Goal: Task Accomplishment & Management: Use online tool/utility

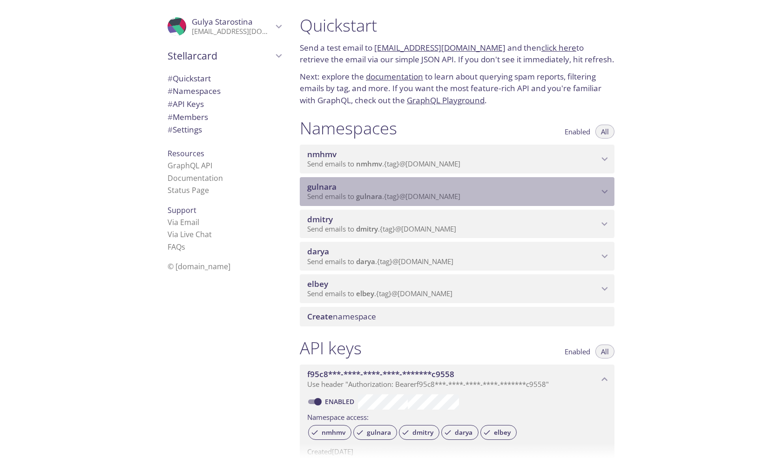
click at [356, 185] on span "gulnara" at bounding box center [452, 187] width 291 height 10
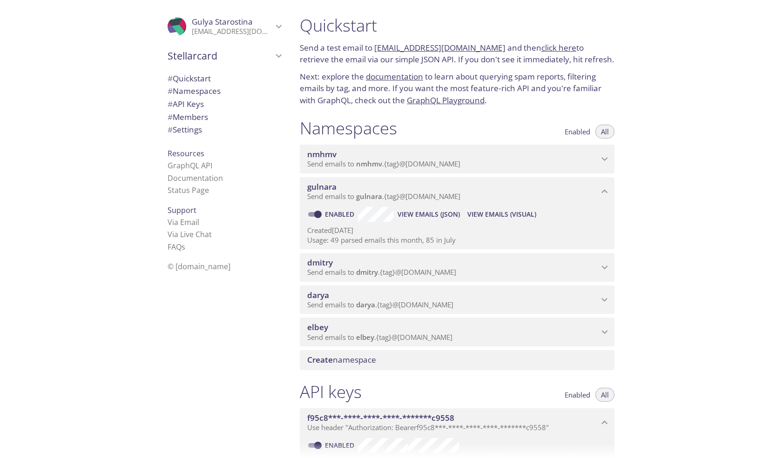
click at [495, 214] on span "View Emails (Visual)" at bounding box center [501, 214] width 69 height 11
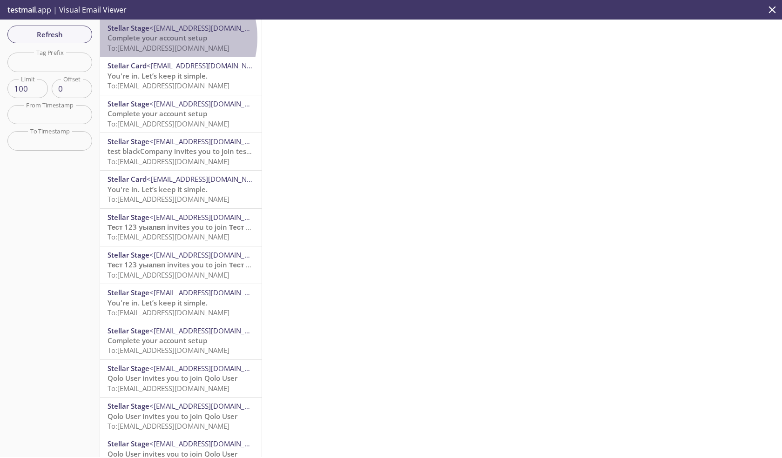
click at [167, 38] on span "Complete your account setup" at bounding box center [157, 37] width 100 height 9
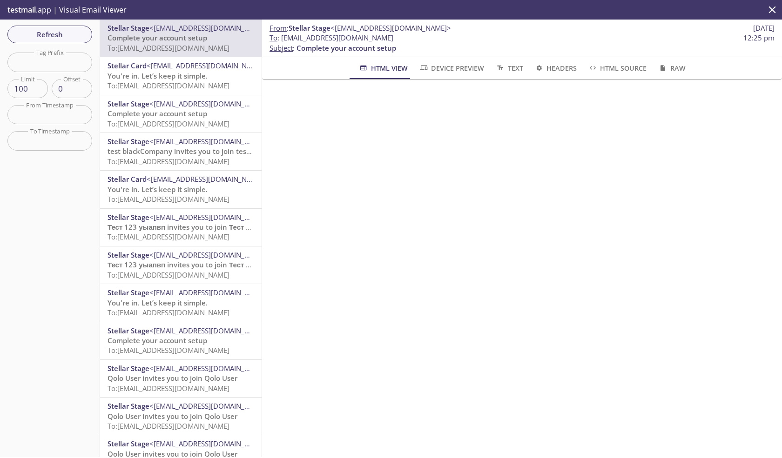
drag, startPoint x: 388, startPoint y: 37, endPoint x: 281, endPoint y: 38, distance: 107.5
click at [281, 38] on span "To : [EMAIL_ADDRESS][DOMAIN_NAME] 12:25 pm" at bounding box center [521, 38] width 505 height 10
copy span "[EMAIL_ADDRESS][DOMAIN_NAME]"
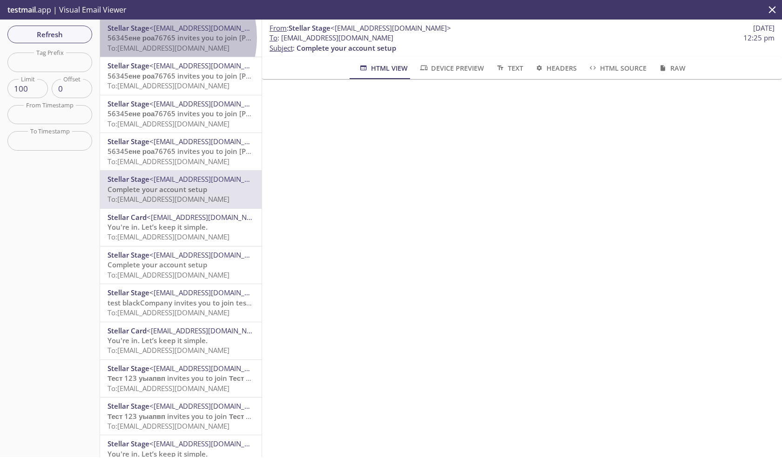
click at [160, 37] on span "56345ене роа76765 invites you to join [PERSON_NAME]" at bounding box center [200, 37] width 187 height 9
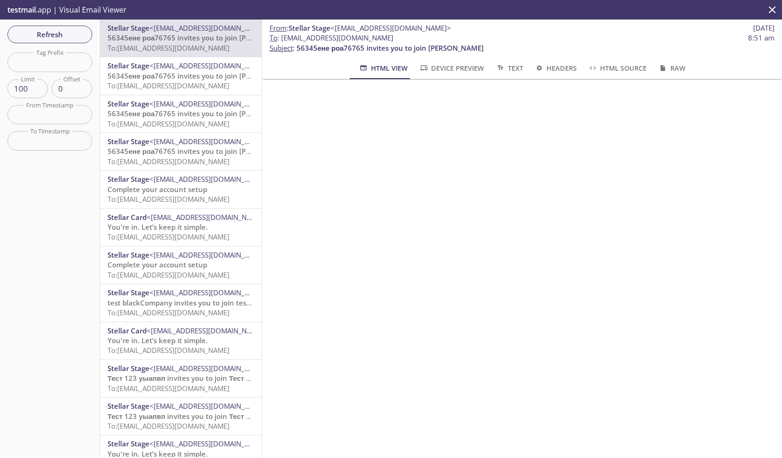
click at [167, 76] on span "56345ене роа76765 invites you to join [PERSON_NAME]" at bounding box center [200, 75] width 187 height 9
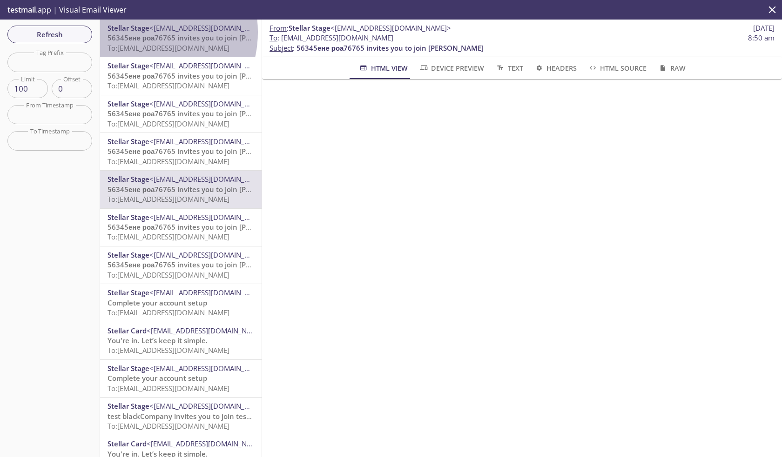
click at [141, 32] on span "Stellar Stage" at bounding box center [128, 27] width 42 height 9
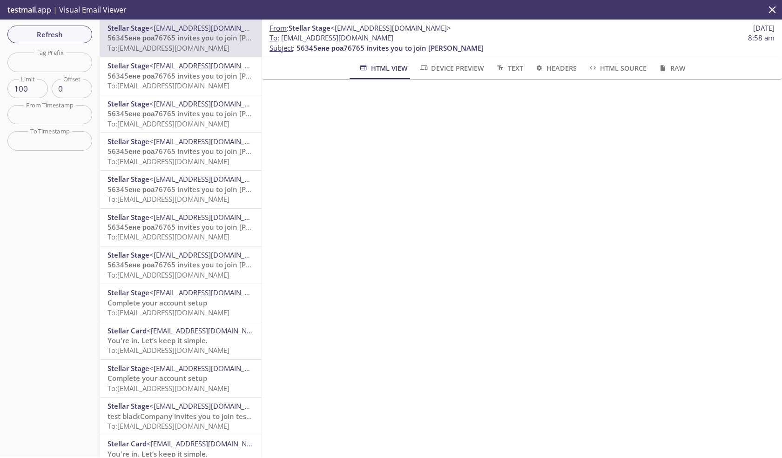
drag, startPoint x: 392, startPoint y: 39, endPoint x: 281, endPoint y: 38, distance: 110.7
click at [281, 38] on span "To : gulnara.98@inbox.testmail.app 8:58 am" at bounding box center [521, 38] width 505 height 10
copy span "gulnara.98@inbox.testmail.app"
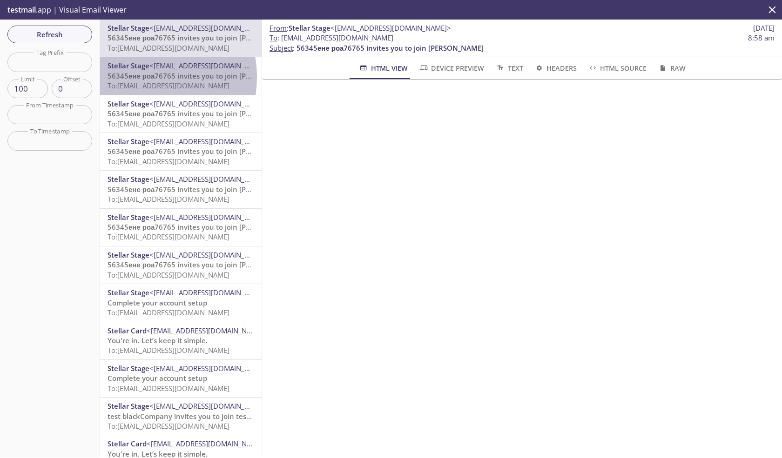
click at [139, 77] on span "56345ене роа76765 invites you to join [PERSON_NAME]" at bounding box center [200, 75] width 187 height 9
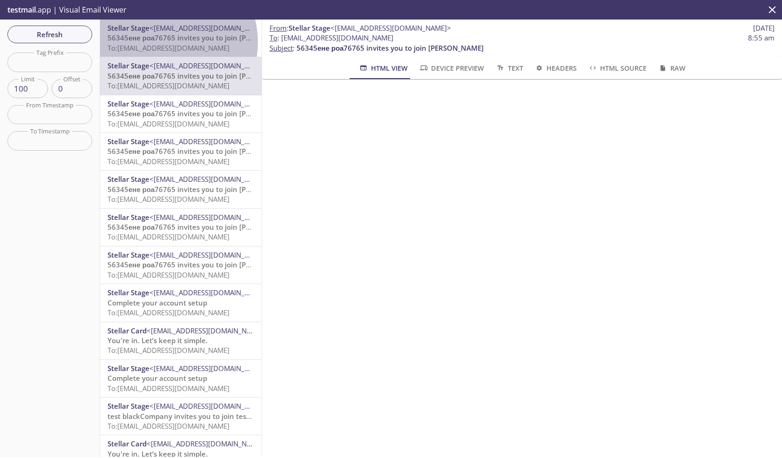
click at [160, 42] on span "56345ене роа76765 invites you to join [PERSON_NAME]" at bounding box center [200, 37] width 187 height 9
click at [186, 43] on span "To: gulnara.99@inbox.testmail.app" at bounding box center [168, 47] width 122 height 9
